Goal: Task Accomplishment & Management: Manage account settings

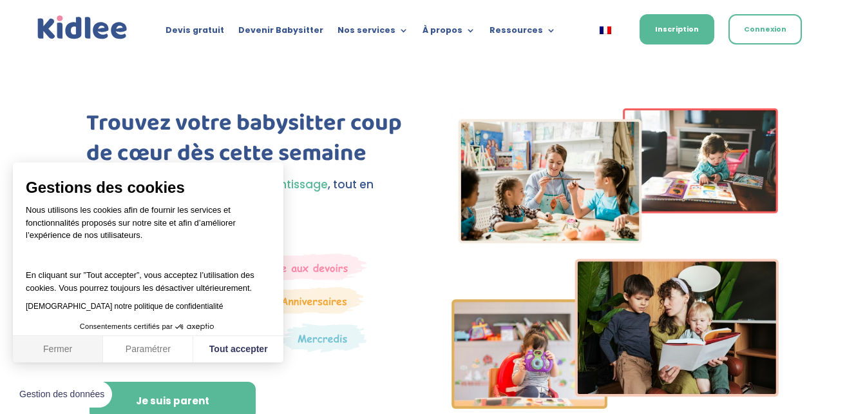
click at [72, 352] on button "Fermer" at bounding box center [58, 349] width 90 height 27
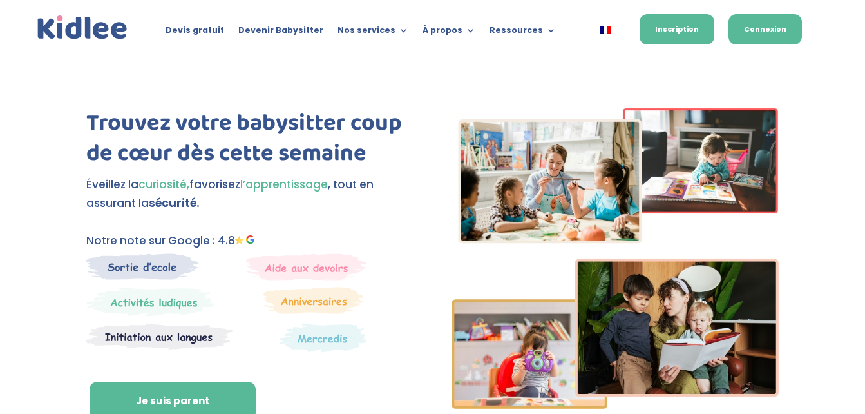
click at [755, 22] on link "Connexion" at bounding box center [765, 29] width 73 height 30
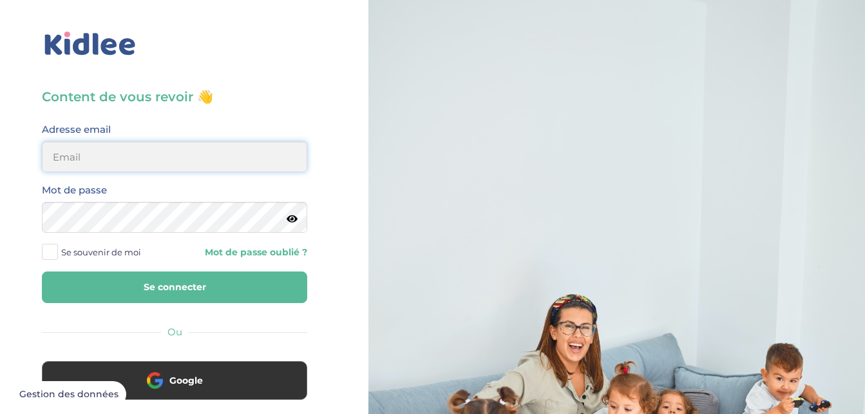
click at [239, 160] on input "email" at bounding box center [174, 156] width 265 height 31
drag, startPoint x: 0, startPoint y: 0, endPoint x: 239, endPoint y: 160, distance: 287.5
click at [239, 160] on input "email" at bounding box center [174, 156] width 265 height 31
type input "chaimaroudane07@gmail.com"
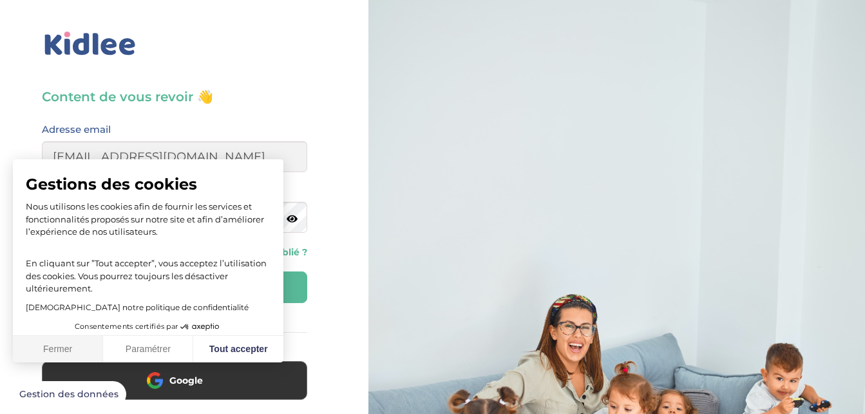
click at [72, 348] on button "Fermer" at bounding box center [58, 349] width 90 height 27
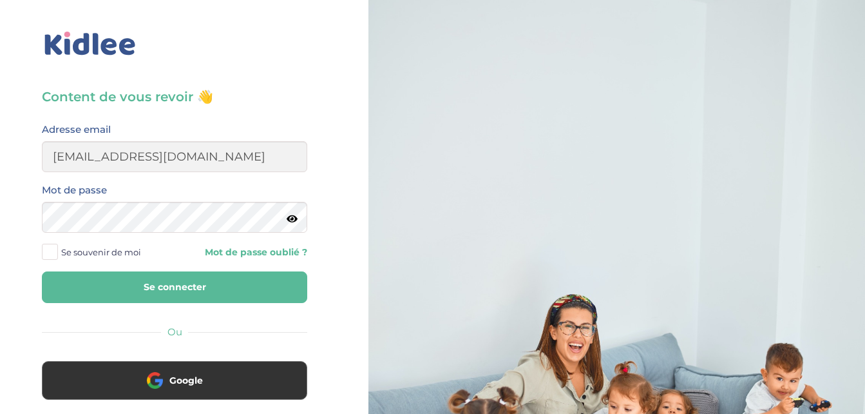
click at [206, 282] on button "Se connecter" at bounding box center [174, 287] width 265 height 32
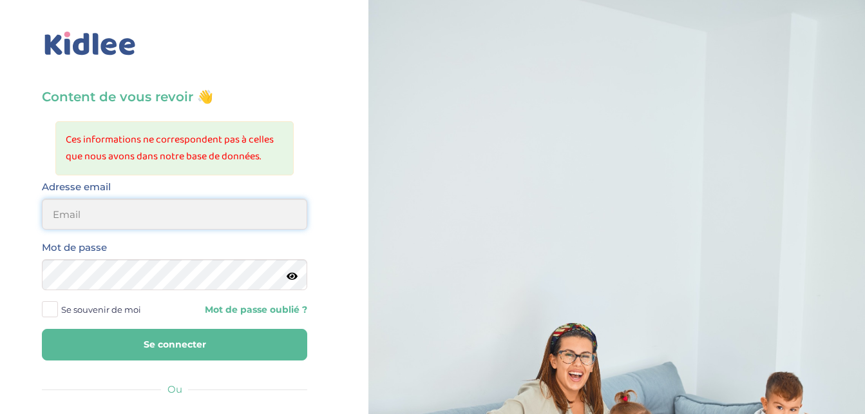
click at [198, 218] on input "email" at bounding box center [174, 213] width 265 height 31
type input "[EMAIL_ADDRESS][DOMAIN_NAME]"
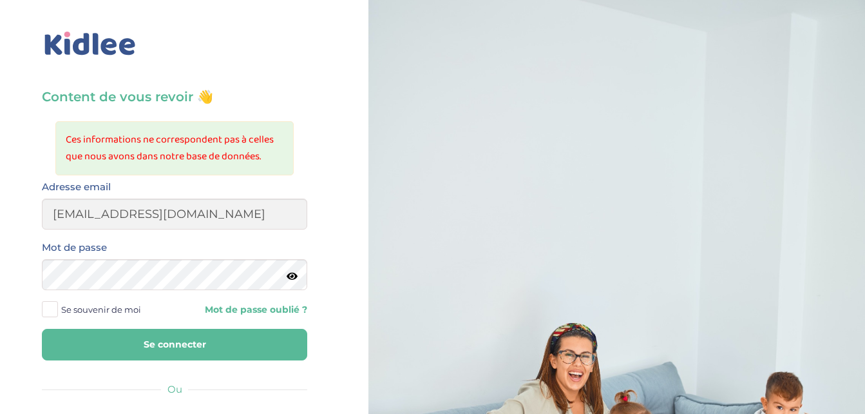
click at [225, 304] on link "Mot de passe oublié ?" at bounding box center [245, 309] width 123 height 12
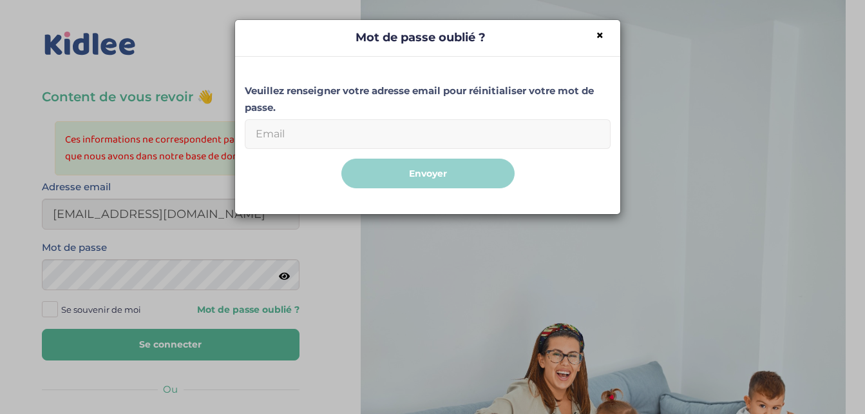
click at [367, 136] on input "Email" at bounding box center [428, 134] width 366 height 30
type input "chaimaroudane07@gmail.com"
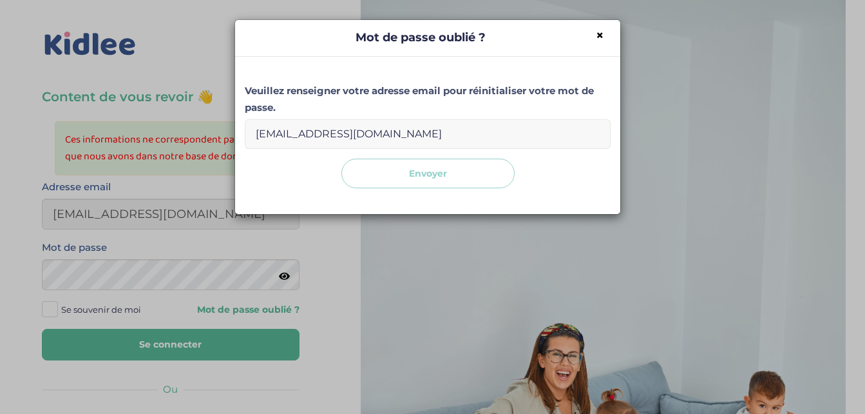
click at [407, 177] on button "Envoyer" at bounding box center [427, 173] width 173 height 30
